Goal: Task Accomplishment & Management: Use online tool/utility

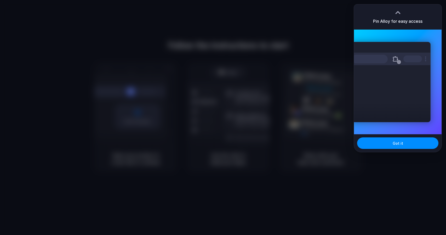
click at [292, 44] on div at bounding box center [223, 117] width 446 height 235
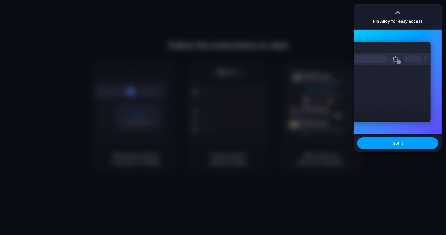
click at [397, 144] on span "Got it" at bounding box center [398, 143] width 10 height 5
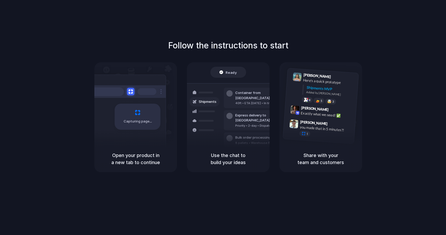
click at [241, 52] on div "Follow the instructions to start Capturing page Open your product in a new tab …" at bounding box center [228, 105] width 446 height 133
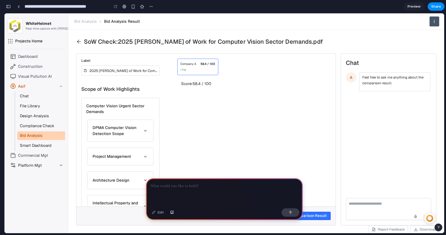
drag, startPoint x: 189, startPoint y: 197, endPoint x: 175, endPoint y: 174, distance: 26.6
drag, startPoint x: 158, startPoint y: 177, endPoint x: 154, endPoint y: 176, distance: 4.0
click at [154, 178] on div at bounding box center [224, 192] width 157 height 28
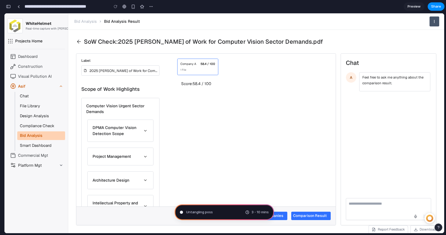
type input "**********"
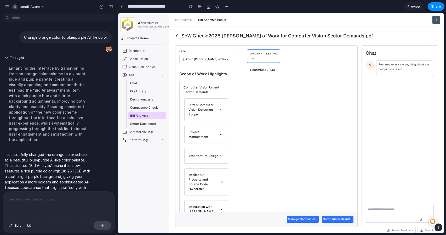
scroll to position [6, 0]
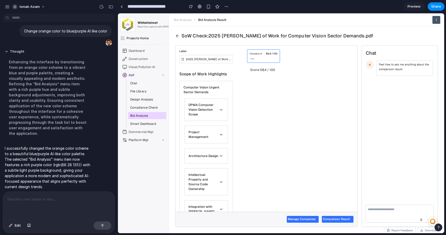
click at [373, 66] on img at bounding box center [370, 64] width 8 height 8
drag, startPoint x: 433, startPoint y: 221, endPoint x: 410, endPoint y: 200, distance: 30.6
click at [410, 200] on section "Bid Analysis Bid Analysis Result I SoW Check:2025 [PERSON_NAME] of Work for Com…" at bounding box center [307, 123] width 276 height 220
